Goal: Information Seeking & Learning: Find specific page/section

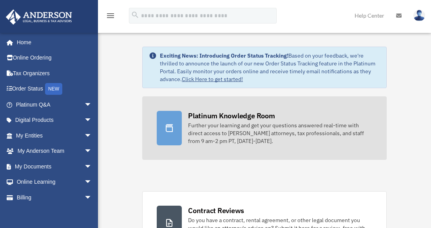
scroll to position [20, 0]
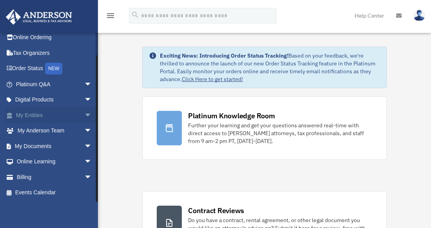
click at [84, 112] on span "arrow_drop_down" at bounding box center [92, 115] width 16 height 16
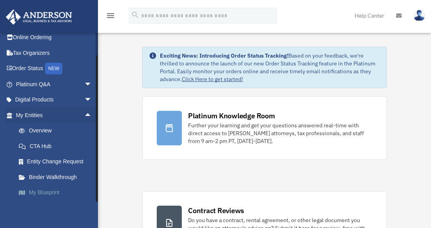
click at [40, 190] on link "My Blueprint" at bounding box center [57, 193] width 93 height 16
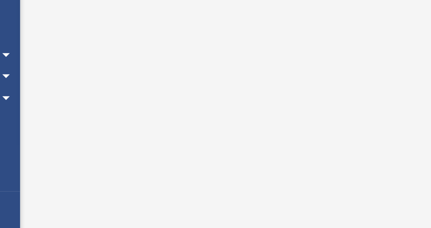
scroll to position [5, 0]
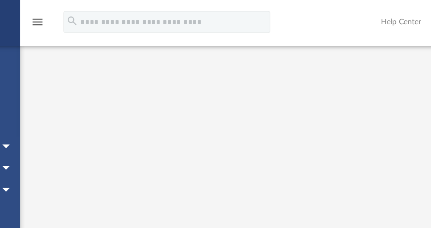
click at [111, 14] on icon "menu" at bounding box center [110, 15] width 9 height 9
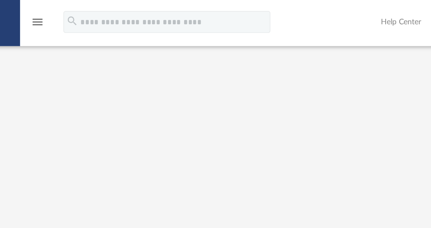
click at [111, 14] on icon "menu" at bounding box center [110, 15] width 9 height 9
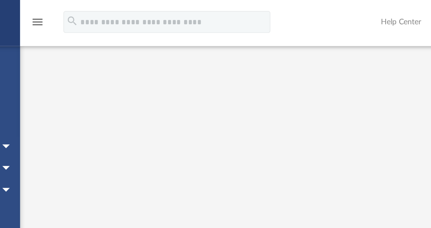
click at [112, 16] on icon "menu" at bounding box center [110, 15] width 9 height 9
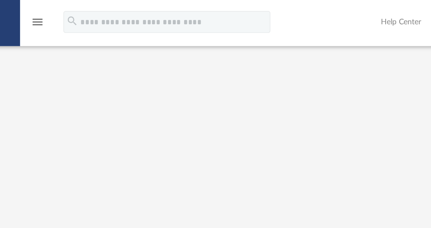
click at [112, 16] on icon "menu" at bounding box center [110, 15] width 9 height 9
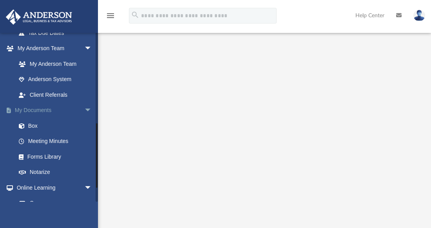
scroll to position [235, 0]
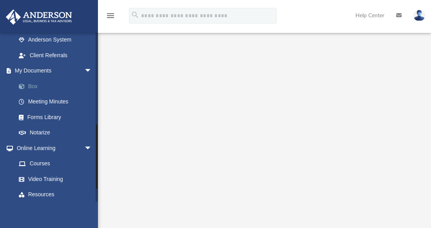
click at [31, 85] on link "Box" at bounding box center [57, 86] width 93 height 16
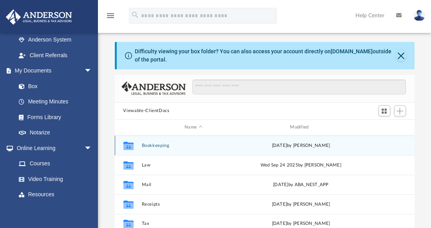
scroll to position [39, 0]
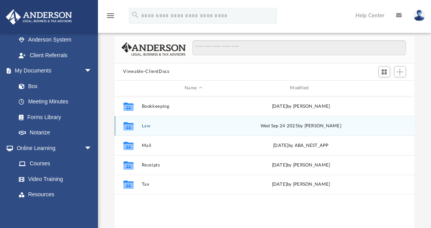
click at [146, 125] on button "Law" at bounding box center [193, 125] width 104 height 5
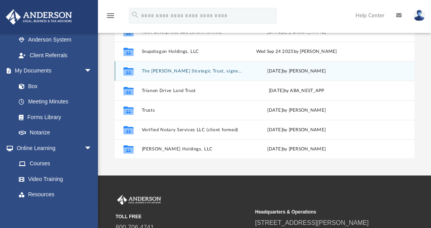
scroll to position [157, 0]
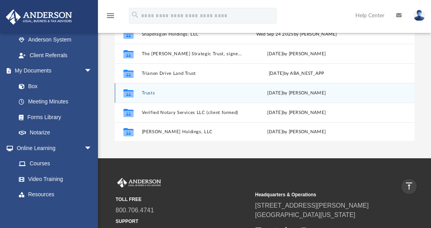
click at [146, 92] on button "Trusts" at bounding box center [191, 92] width 101 height 5
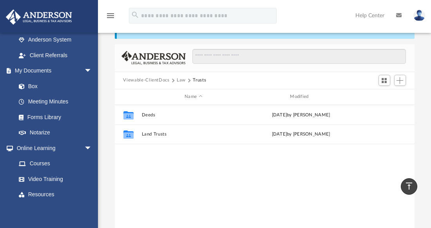
scroll to position [0, 0]
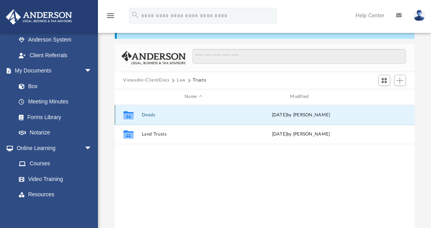
click at [147, 113] on button "Deeds" at bounding box center [193, 114] width 104 height 5
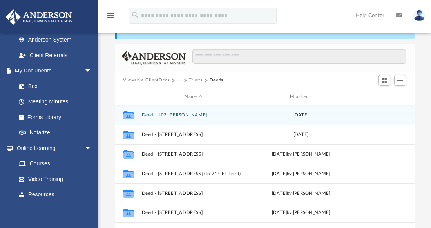
click at [177, 114] on button "Deed - 103 Gary Court" at bounding box center [193, 114] width 104 height 5
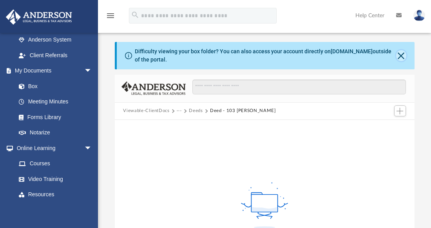
click at [401, 53] on button "Close" at bounding box center [401, 55] width 10 height 11
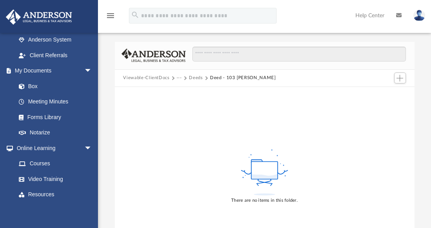
click at [192, 77] on button "Deeds" at bounding box center [196, 77] width 14 height 7
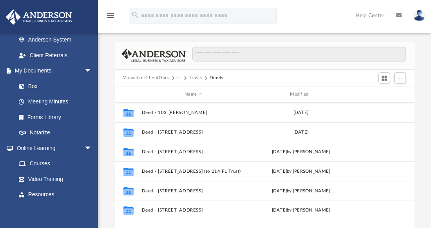
scroll to position [172, 293]
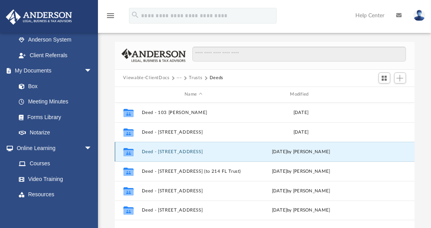
click at [180, 151] on button "Deed - 214 Fallsway Lane" at bounding box center [193, 151] width 104 height 5
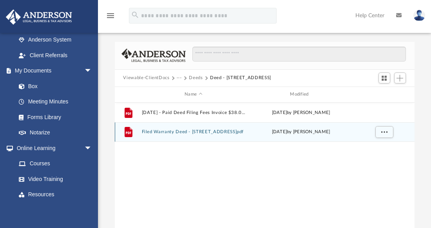
click at [176, 132] on button "Filed Warranty Deed - 214 Fallsway Lane.pdf" at bounding box center [193, 131] width 104 height 5
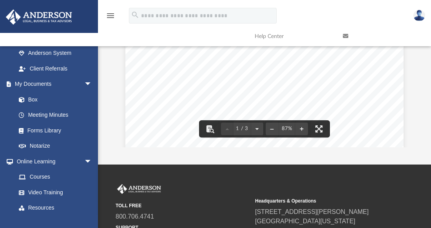
scroll to position [78, 0]
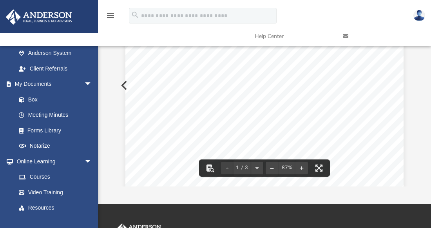
click at [368, 124] on div "Page 1" at bounding box center [264, 170] width 278 height 360
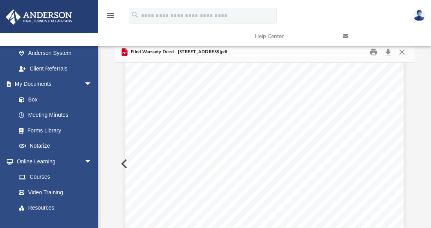
scroll to position [0, 0]
click at [403, 50] on link at bounding box center [381, 36] width 88 height 31
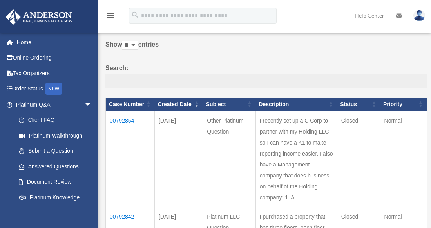
scroll to position [39, 0]
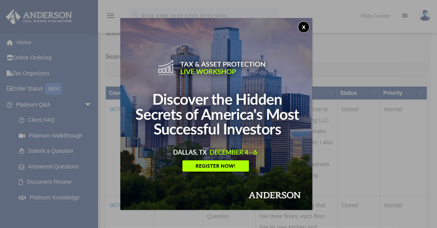
click at [364, 133] on div "x" at bounding box center [218, 114] width 437 height 228
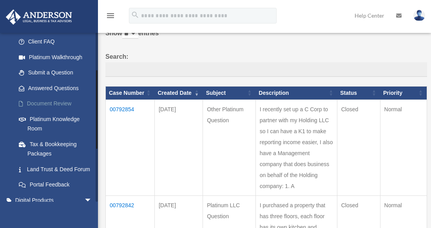
click at [49, 101] on link "Document Review" at bounding box center [57, 104] width 93 height 16
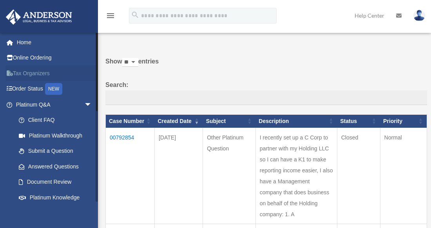
scroll to position [0, 0]
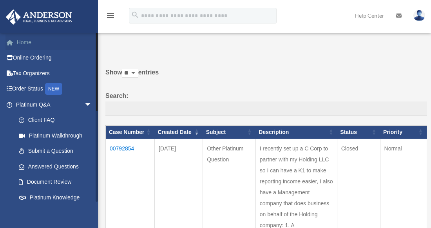
click at [25, 41] on link "Home" at bounding box center [54, 42] width 98 height 16
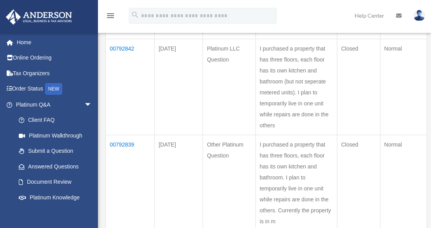
scroll to position [235, 0]
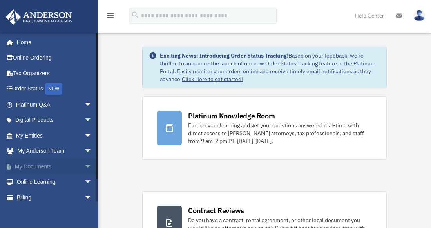
click at [84, 165] on span "arrow_drop_down" at bounding box center [92, 167] width 16 height 16
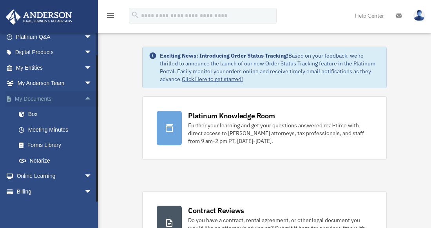
scroll to position [82, 0]
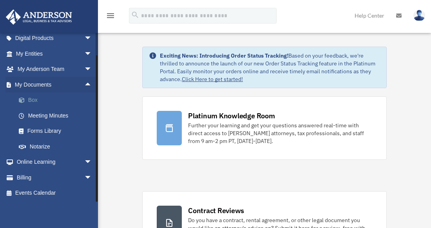
click at [34, 100] on link "Box" at bounding box center [57, 100] width 93 height 16
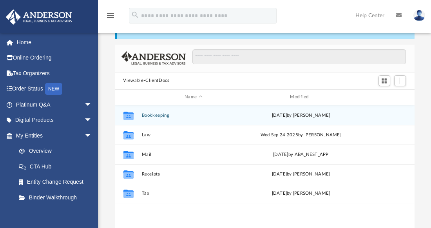
scroll to position [39, 0]
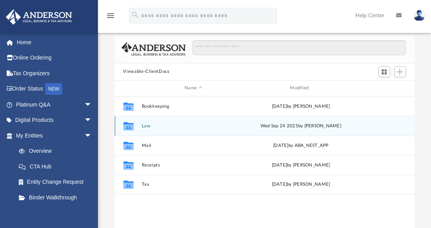
click at [146, 125] on button "Law" at bounding box center [193, 125] width 104 height 5
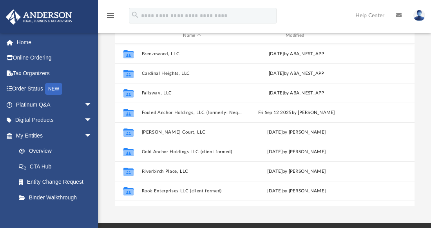
scroll to position [95, 0]
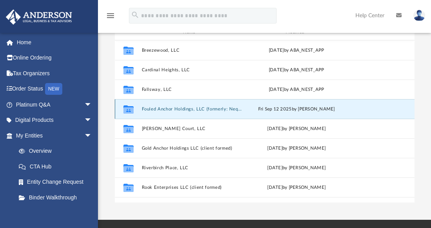
click at [177, 108] on button "Fouled Anchor Holdings, LLC (formerly: Neqtar Capital, LLC)" at bounding box center [191, 108] width 101 height 5
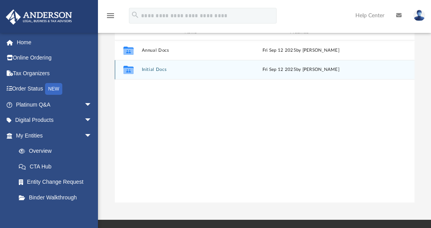
click at [153, 68] on button "Initial Docs" at bounding box center [193, 69] width 104 height 5
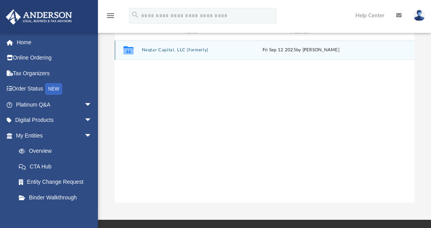
click at [166, 48] on button "Neqtar Capital, LLC (formerly)" at bounding box center [193, 49] width 104 height 5
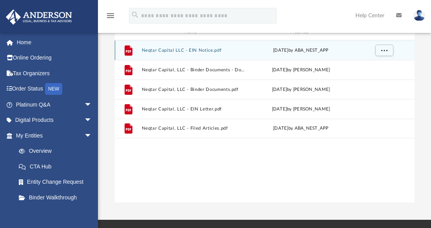
click at [166, 49] on button "Neqtar Capital LLC - EIN Notice.pdf" at bounding box center [193, 49] width 104 height 5
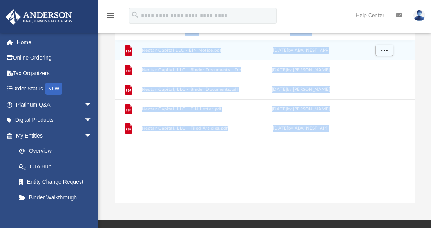
scroll to position [75, 0]
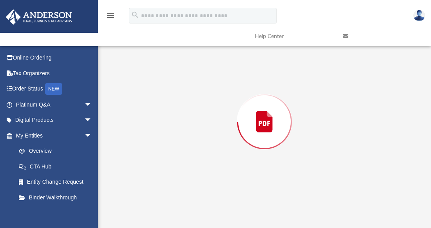
click at [166, 49] on div "Preview" at bounding box center [265, 122] width 300 height 202
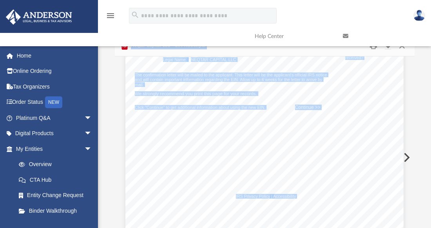
scroll to position [78, 0]
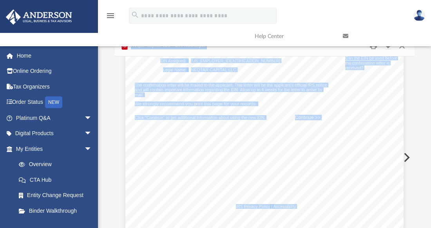
click at [407, 154] on button "Preview" at bounding box center [405, 157] width 17 height 22
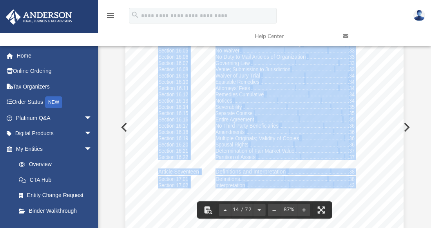
scroll to position [4928, 0]
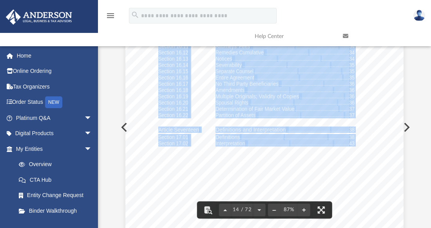
click at [125, 125] on div "Table of Contents of Neqtar Capital, LLC Page 5 of 5 Article Sixteen General Ma…" at bounding box center [264, 114] width 278 height 360
click at [125, 126] on div "Table of Contents of Neqtar Capital, LLC Page 5 of 5 Article Sixteen General Ma…" at bounding box center [264, 114] width 278 height 360
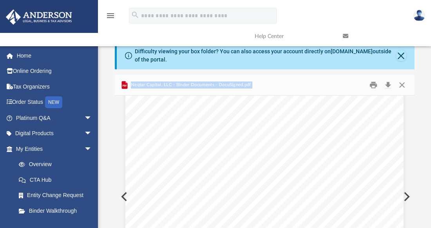
scroll to position [0, 0]
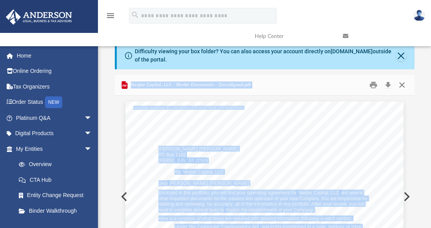
click at [401, 83] on button "Close" at bounding box center [402, 85] width 14 height 12
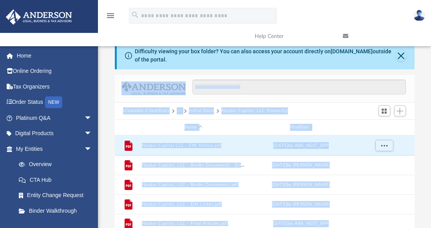
click at [208, 111] on button "Initial Docs" at bounding box center [201, 110] width 25 height 7
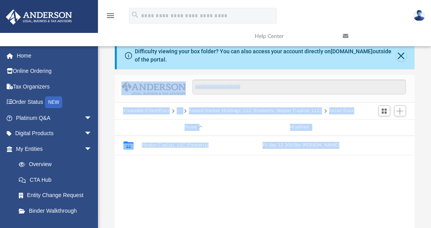
click at [198, 109] on button "Fouled Anchor Holdings, LLC (formerly: Neqtar Capital, LLC)" at bounding box center [255, 110] width 133 height 7
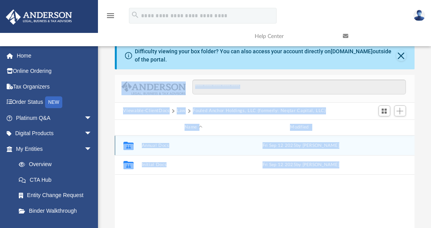
click at [150, 145] on button "Annual Docs" at bounding box center [193, 145] width 104 height 5
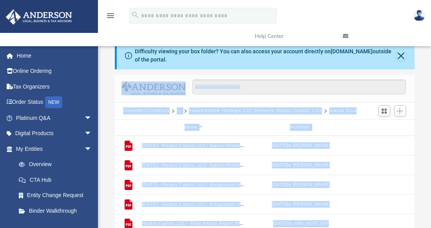
click at [197, 109] on button "Fouled Anchor Holdings, LLC (formerly: Neqtar Capital, LLC)" at bounding box center [255, 110] width 133 height 7
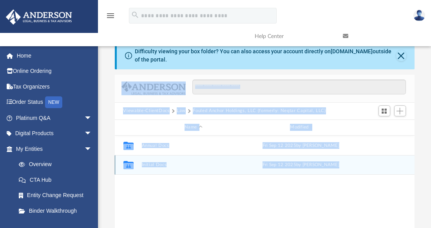
click at [155, 165] on button "Initial Docs" at bounding box center [193, 164] width 104 height 5
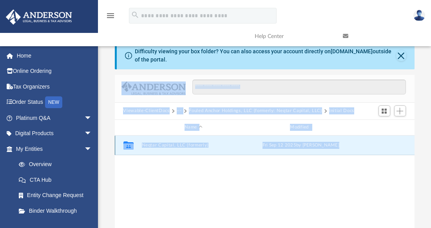
click at [159, 146] on button "Neqtar Capital, LLC (formerly)" at bounding box center [193, 145] width 104 height 5
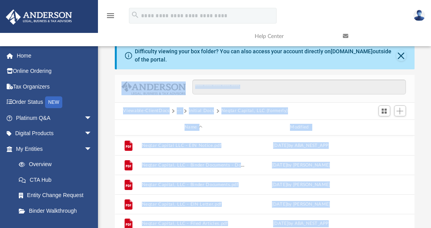
click at [149, 112] on button "Viewable-ClientDocs" at bounding box center [146, 110] width 46 height 7
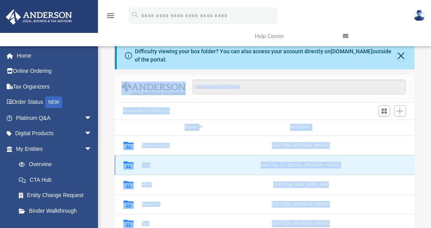
click at [146, 165] on button "Law" at bounding box center [193, 164] width 104 height 5
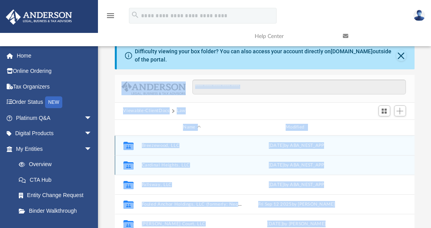
scroll to position [39, 0]
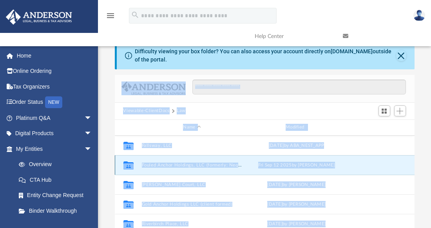
click at [161, 164] on button "Fouled Anchor Holdings, LLC (formerly: Neqtar Capital, LLC)" at bounding box center [191, 164] width 101 height 5
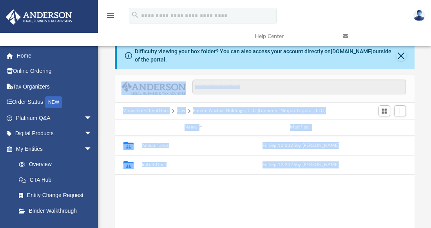
scroll to position [0, 0]
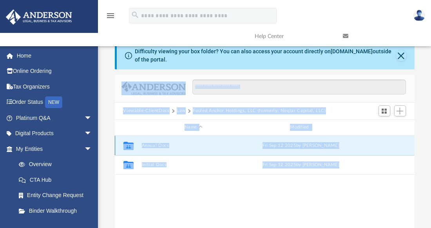
click at [143, 144] on button "Annual Docs" at bounding box center [193, 145] width 104 height 5
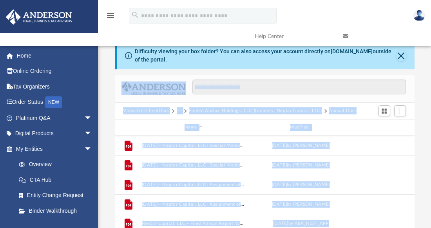
click at [162, 111] on button "Viewable-ClientDocs" at bounding box center [146, 110] width 46 height 7
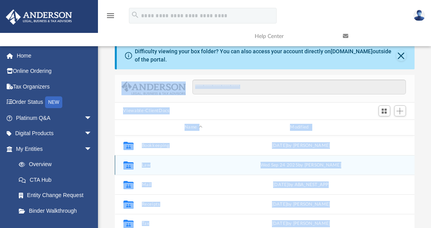
click at [146, 164] on button "Law" at bounding box center [193, 164] width 104 height 5
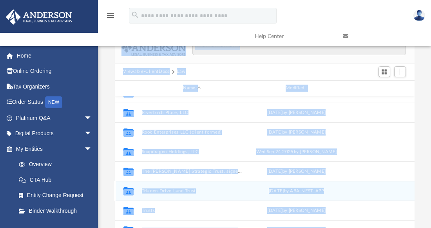
scroll to position [78, 0]
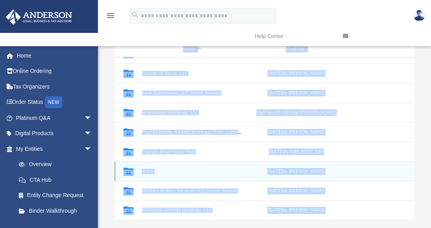
click at [148, 170] on button "Trusts" at bounding box center [191, 170] width 101 height 5
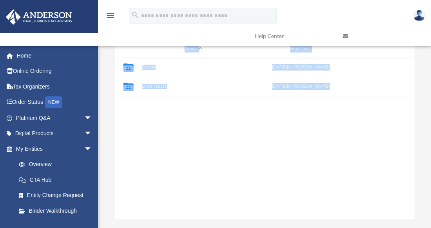
scroll to position [0, 0]
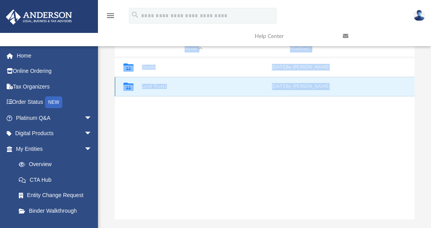
click at [146, 85] on button "Land Trusts" at bounding box center [193, 86] width 104 height 5
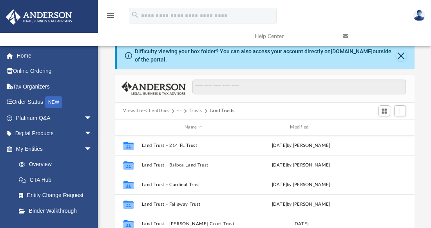
click at [185, 110] on span at bounding box center [185, 111] width 4 height 4
click at [166, 110] on button "Viewable-ClientDocs" at bounding box center [146, 110] width 46 height 7
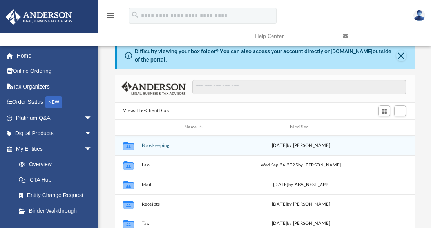
scroll to position [39, 0]
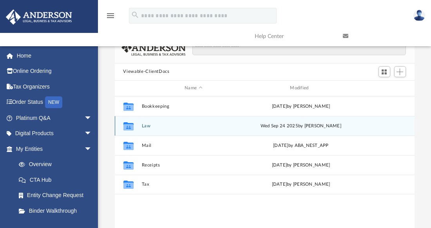
click at [146, 124] on button "Law" at bounding box center [193, 125] width 104 height 5
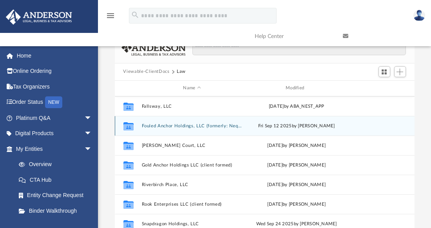
click at [171, 126] on button "Fouled Anchor Holdings, LLC (formerly: Neqtar Capital, LLC)" at bounding box center [191, 125] width 101 height 5
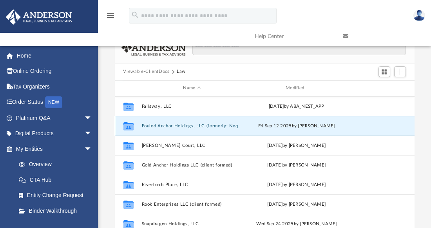
scroll to position [0, 0]
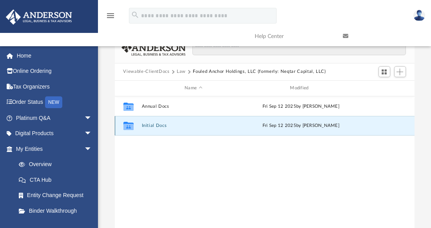
click at [151, 126] on button "Initial Docs" at bounding box center [193, 125] width 104 height 5
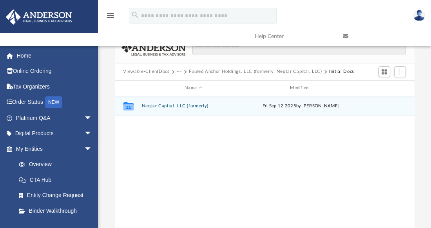
click at [151, 105] on button "Neqtar Capital, LLC (formerly)" at bounding box center [193, 105] width 104 height 5
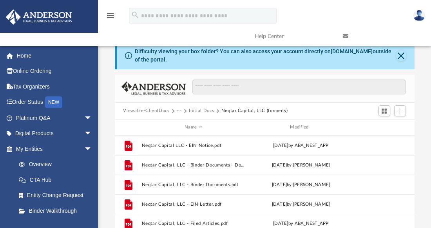
click at [153, 110] on button "Viewable-ClientDocs" at bounding box center [146, 110] width 46 height 7
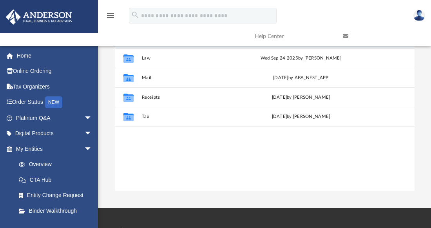
scroll to position [39, 0]
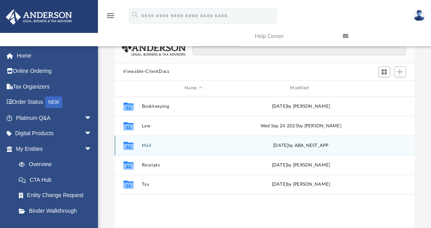
click at [148, 142] on div "Collaborated Folder Mail Thu Sep 18 2025 by ABA_NEST_APP" at bounding box center [265, 145] width 300 height 20
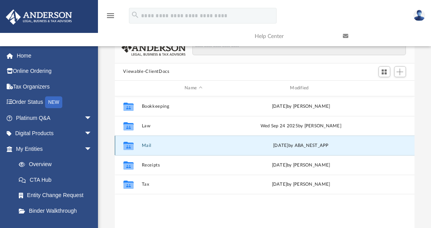
click at [148, 145] on button "Mail" at bounding box center [193, 145] width 104 height 5
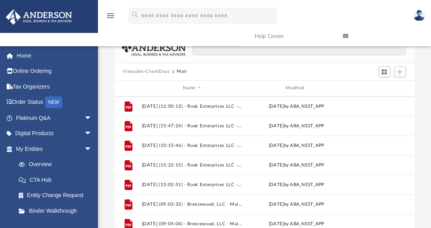
scroll to position [117, 0]
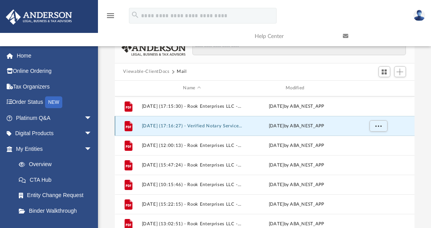
click at [167, 127] on button "2025.02.21 (17:16:27) - Verified Notary Services LLC - Mail from Economic Devel…" at bounding box center [191, 125] width 101 height 5
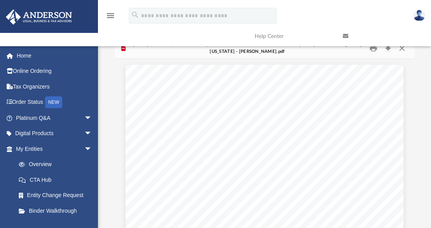
scroll to position [0, 0]
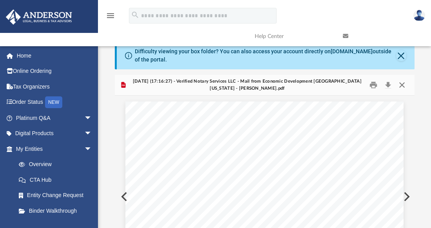
click at [400, 84] on button "Close" at bounding box center [402, 85] width 14 height 12
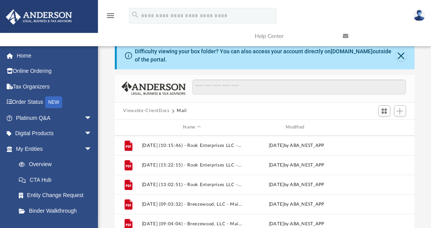
scroll to position [235, 0]
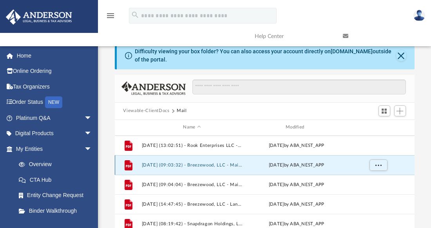
click at [209, 163] on button "2025.08.04 (09:03:32) - Breezewood, LLC - Mail from Frank Brill.pdf" at bounding box center [191, 164] width 101 height 5
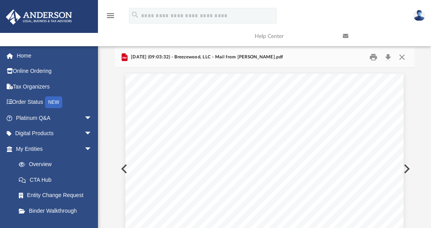
scroll to position [0, 0]
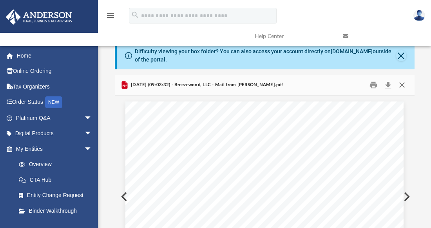
click at [402, 83] on button "Close" at bounding box center [402, 85] width 14 height 12
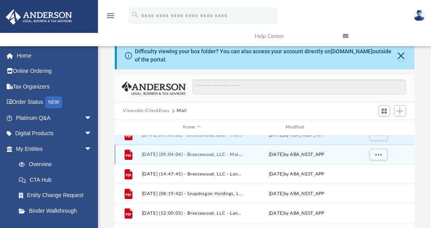
scroll to position [274, 0]
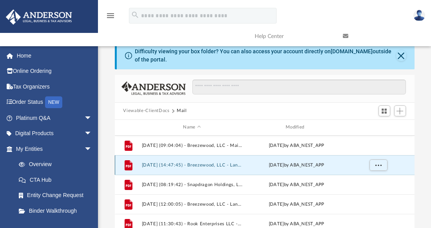
click at [203, 164] on button "2025.08.06 (14:47:45) - Breezewood, LLC - Land Trust Documents from Onslow Coun…" at bounding box center [191, 164] width 101 height 5
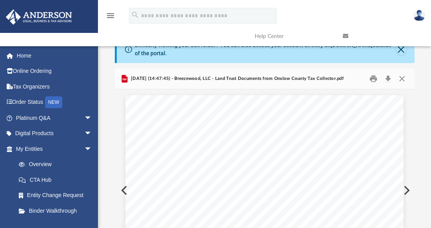
scroll to position [0, 0]
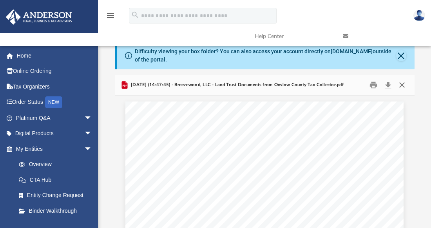
click at [401, 83] on button "Close" at bounding box center [402, 85] width 14 height 12
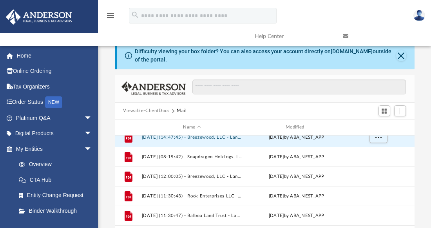
scroll to position [313, 0]
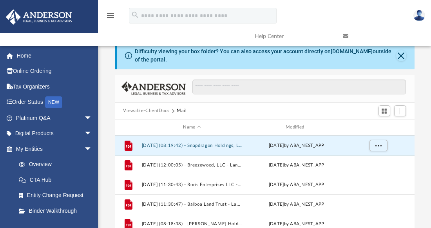
click at [208, 145] on button "2025.08.07 (08:19:42) - Snapdragon Holdings, LLC - Mail from ANDERSON REGISTERE…" at bounding box center [191, 145] width 101 height 5
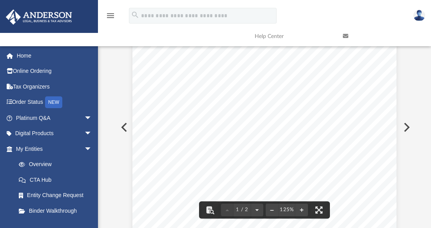
scroll to position [0, 0]
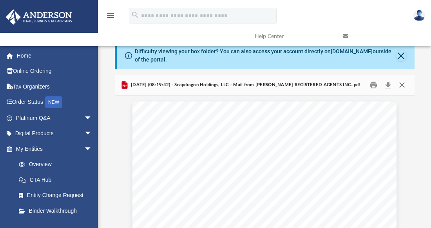
click at [403, 83] on button "Close" at bounding box center [402, 85] width 14 height 12
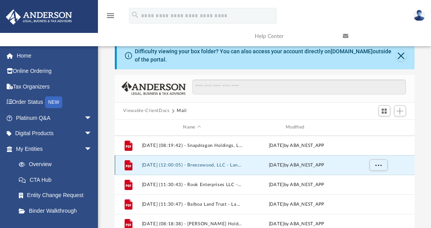
click at [191, 164] on button "2025.08.15 (12:00:05) - Breezewood, LLC - Land Trust Documents from Onslow Coun…" at bounding box center [191, 164] width 101 height 5
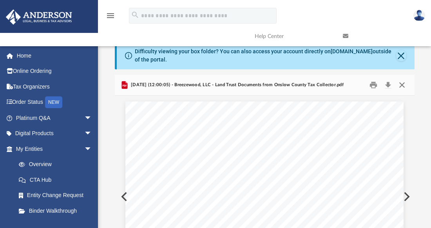
click at [403, 85] on button "Close" at bounding box center [402, 85] width 14 height 12
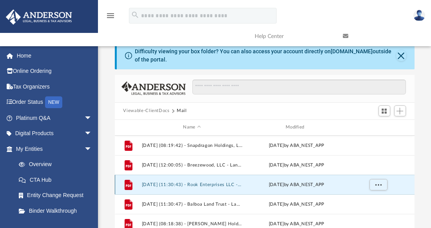
click at [221, 184] on button "2025.08.20 (11:30:43) - Rook Enterprises LLC - Mail.pdf" at bounding box center [191, 184] width 101 height 5
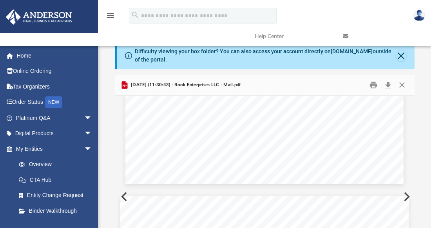
scroll to position [188, 0]
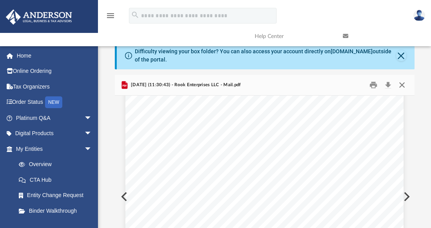
click at [402, 85] on button "Close" at bounding box center [402, 85] width 14 height 12
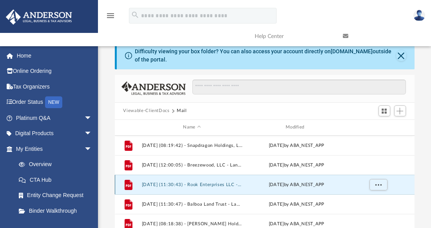
scroll to position [352, 0]
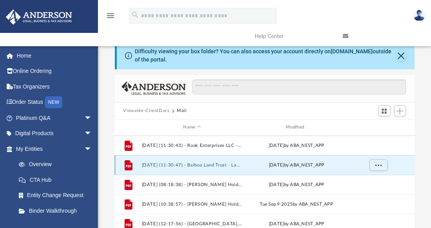
click at [220, 164] on button "2025.08.28 (11:30:47) - Balboa Land Trust - Land Trust Documents from Amy Merca…" at bounding box center [191, 164] width 101 height 5
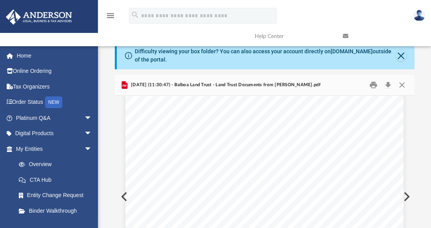
scroll to position [392, 0]
click at [403, 82] on button "Close" at bounding box center [402, 85] width 14 height 12
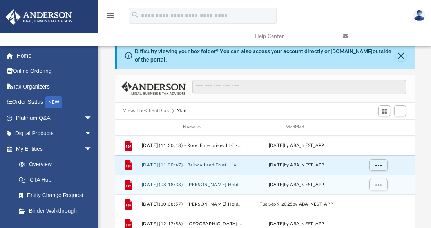
click at [199, 185] on button "2025.09.04 (08:18:38) - Vita Longa Holdings, LLC - Mail.pdf" at bounding box center [191, 184] width 101 height 5
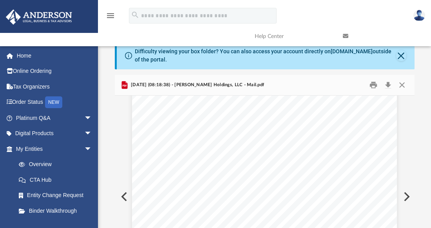
scroll to position [0, 0]
click at [404, 83] on button "Close" at bounding box center [402, 85] width 14 height 12
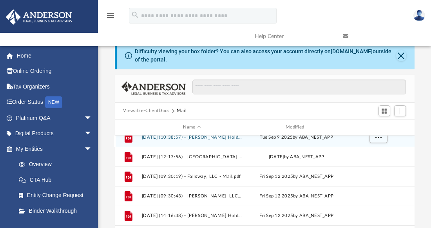
scroll to position [431, 0]
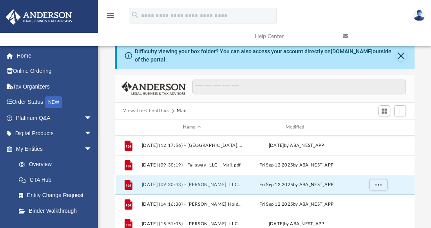
click at [205, 185] on button "2025.09.12 (09:30:43) - Gary Court, LLC - Mail.pdf" at bounding box center [191, 184] width 101 height 5
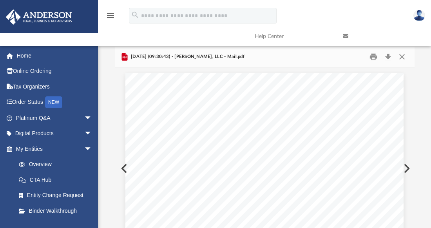
scroll to position [0, 0]
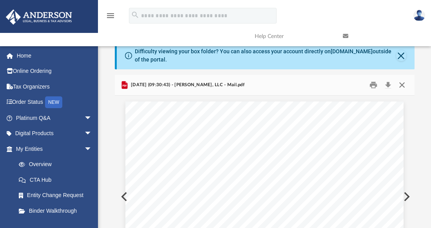
click at [401, 84] on button "Close" at bounding box center [402, 85] width 14 height 12
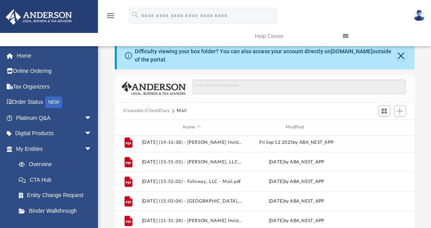
scroll to position [503, 0]
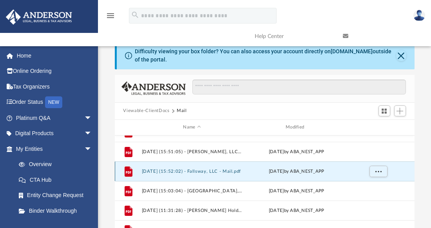
click at [182, 169] on button "2025.09.15 (15:52:02) - Fallsway, LLC - Mail.pdf" at bounding box center [191, 170] width 101 height 5
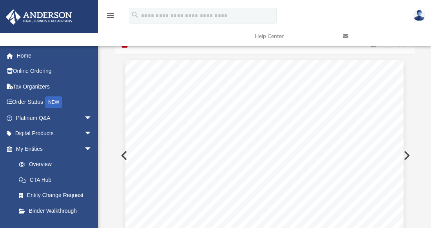
scroll to position [0, 0]
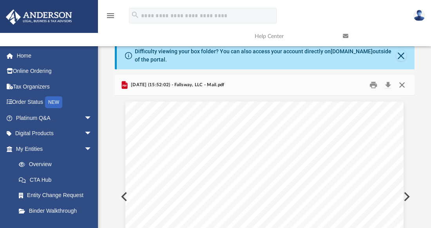
click at [400, 83] on button "Close" at bounding box center [402, 85] width 14 height 12
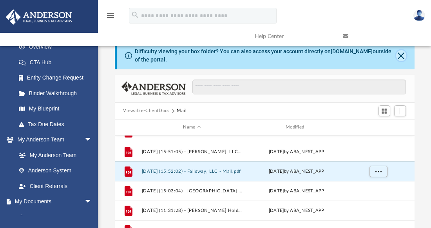
click at [401, 55] on button "Close" at bounding box center [401, 55] width 10 height 11
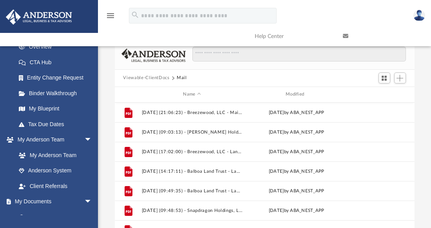
click at [150, 77] on button "Viewable-ClientDocs" at bounding box center [146, 77] width 46 height 7
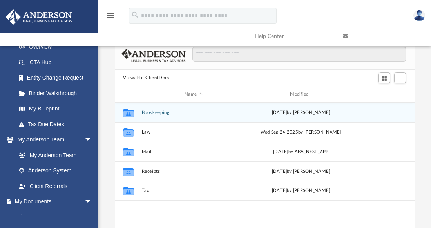
click at [155, 108] on div "Collaborated Folder Bookkeeping Tue Apr 16 2024 by Neil Matthew" at bounding box center [265, 113] width 300 height 20
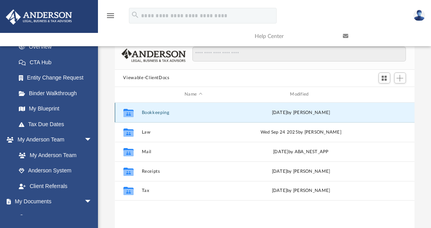
click at [153, 111] on button "Bookkeeping" at bounding box center [193, 112] width 104 height 5
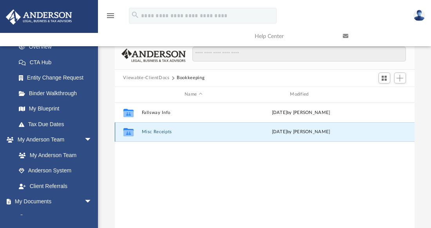
click at [154, 132] on button "Misc Receipts" at bounding box center [193, 131] width 104 height 5
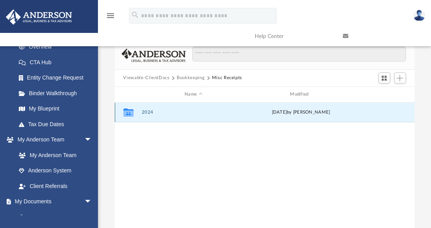
click at [143, 112] on button "2024" at bounding box center [193, 112] width 104 height 5
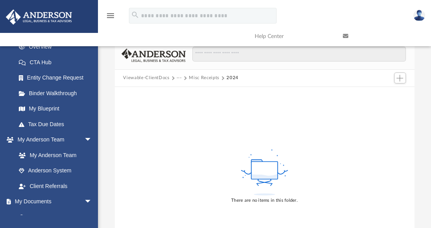
click at [194, 78] on button "Misc Receipts" at bounding box center [204, 77] width 30 height 7
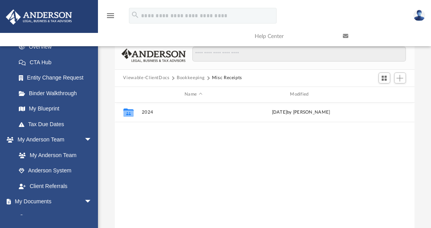
scroll to position [172, 293]
click at [191, 78] on button "Bookkeeping" at bounding box center [191, 77] width 28 height 7
click at [159, 78] on button "Viewable-ClientDocs" at bounding box center [146, 77] width 46 height 7
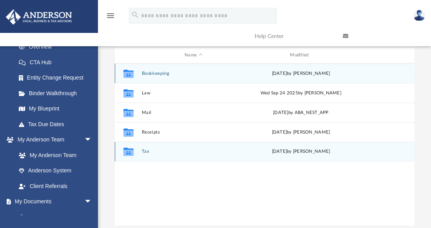
scroll to position [0, 0]
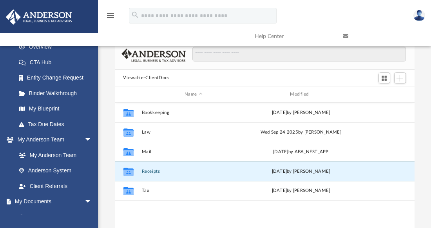
click at [149, 171] on button "Receipts" at bounding box center [193, 170] width 104 height 5
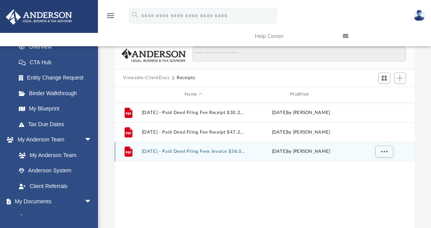
click at [199, 151] on button "2024.06.10 - Paid Deed Filing Fees Invoice $38.03.pdf" at bounding box center [193, 151] width 104 height 5
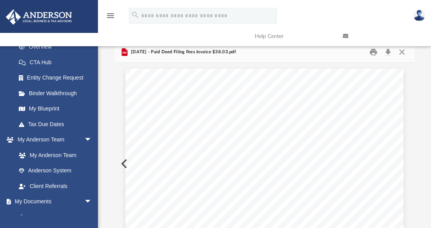
click at [403, 50] on link at bounding box center [381, 36] width 88 height 31
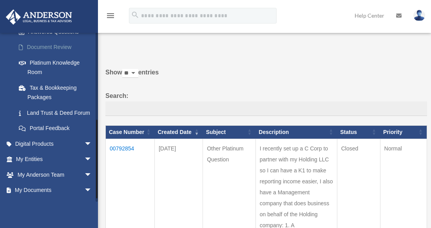
scroll to position [188, 0]
